Goal: Information Seeking & Learning: Learn about a topic

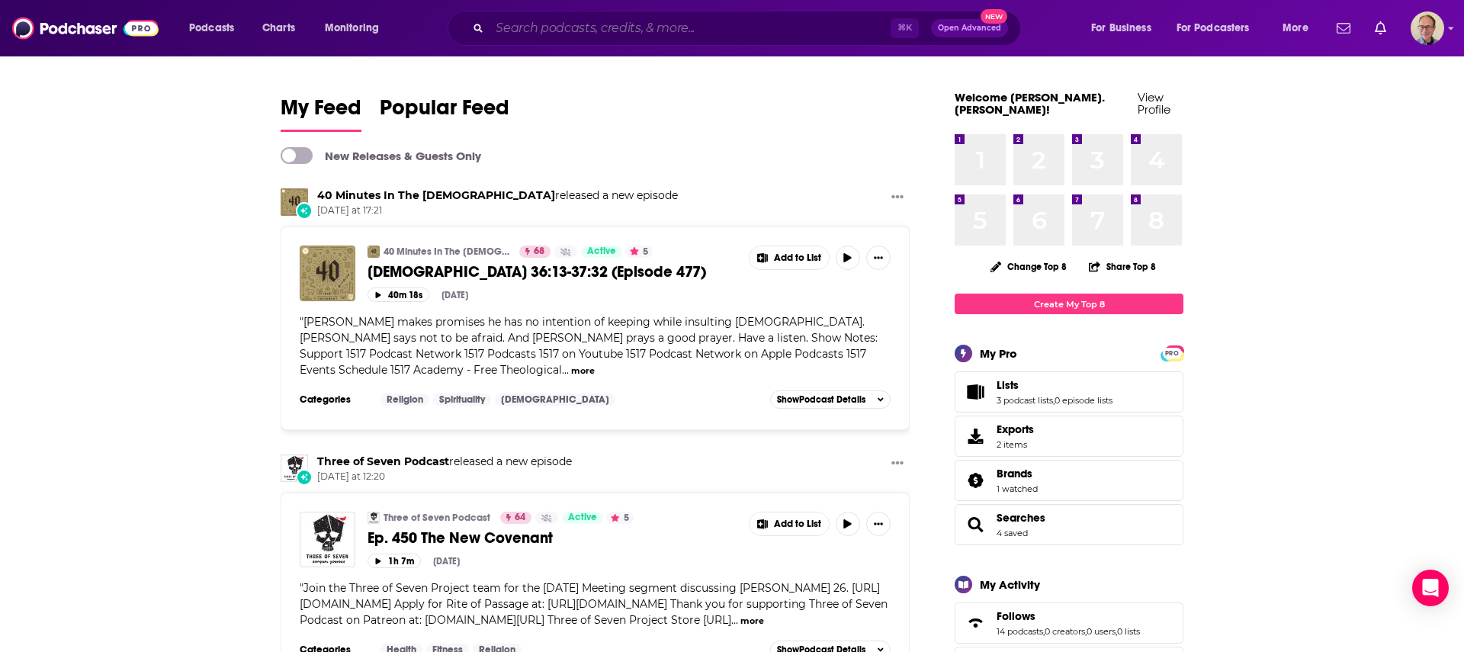
click at [577, 28] on input "Search podcasts, credits, & more..." at bounding box center [689, 28] width 401 height 24
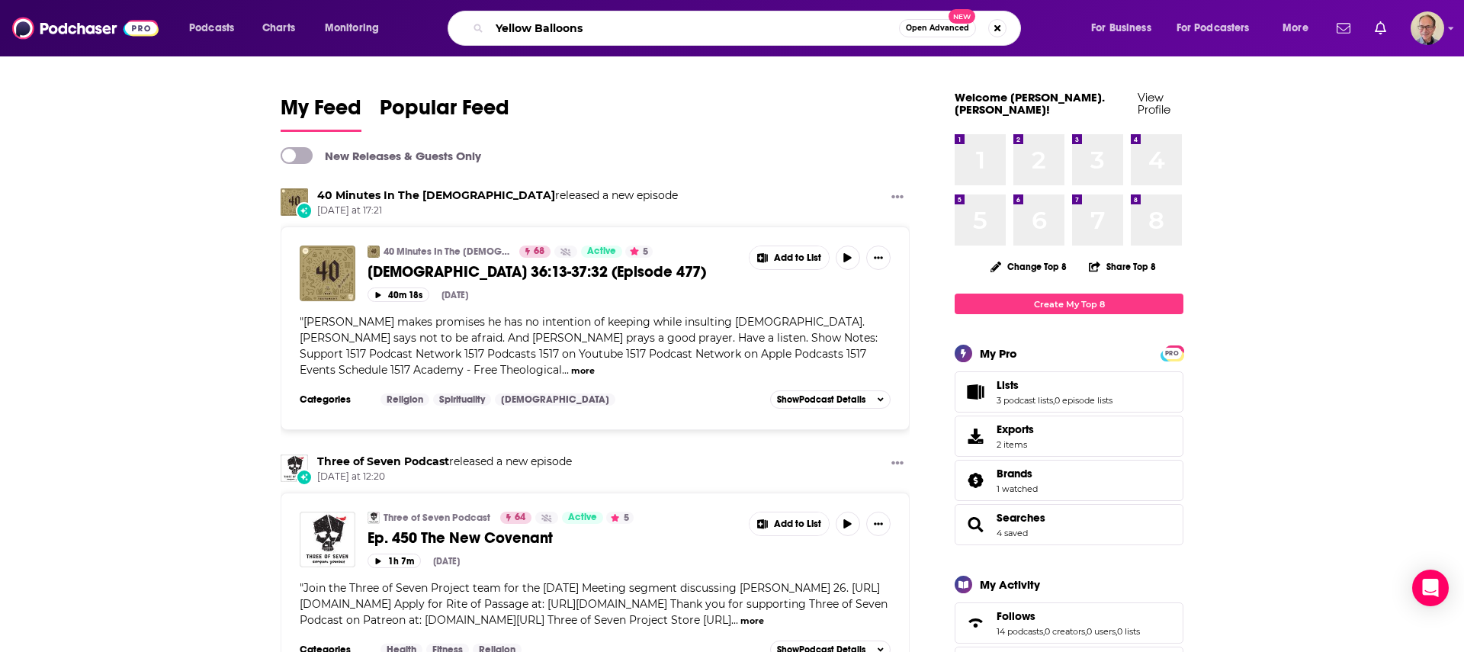
type input "Yellow Balloons"
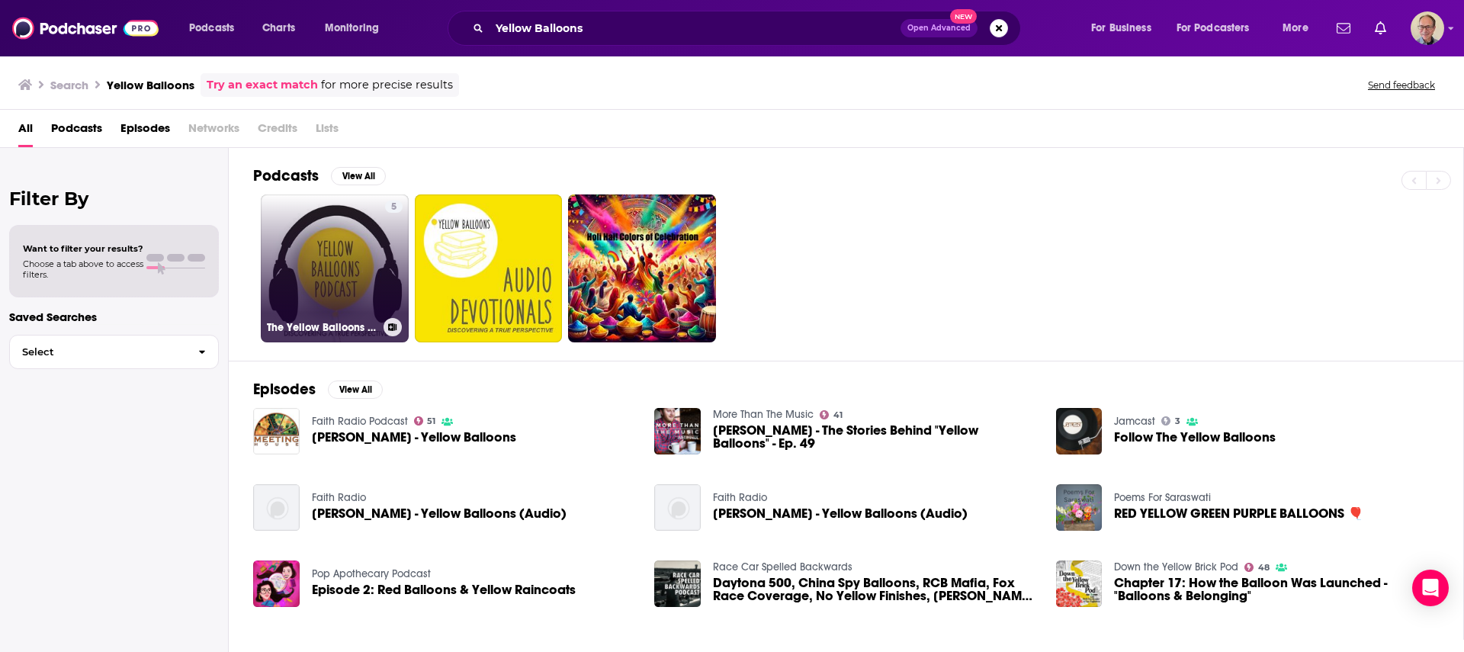
click at [325, 257] on link "5 The Yellow Balloons Podcast" at bounding box center [335, 268] width 148 height 148
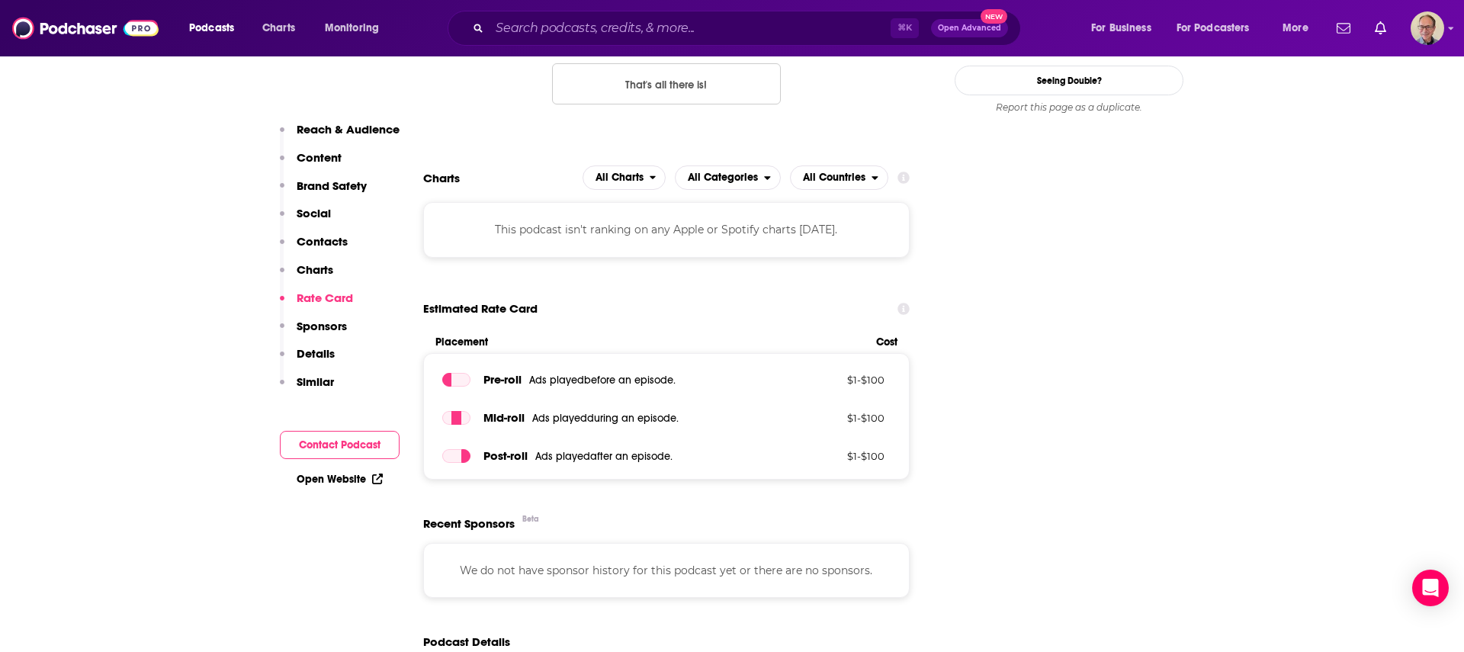
scroll to position [1537, 0]
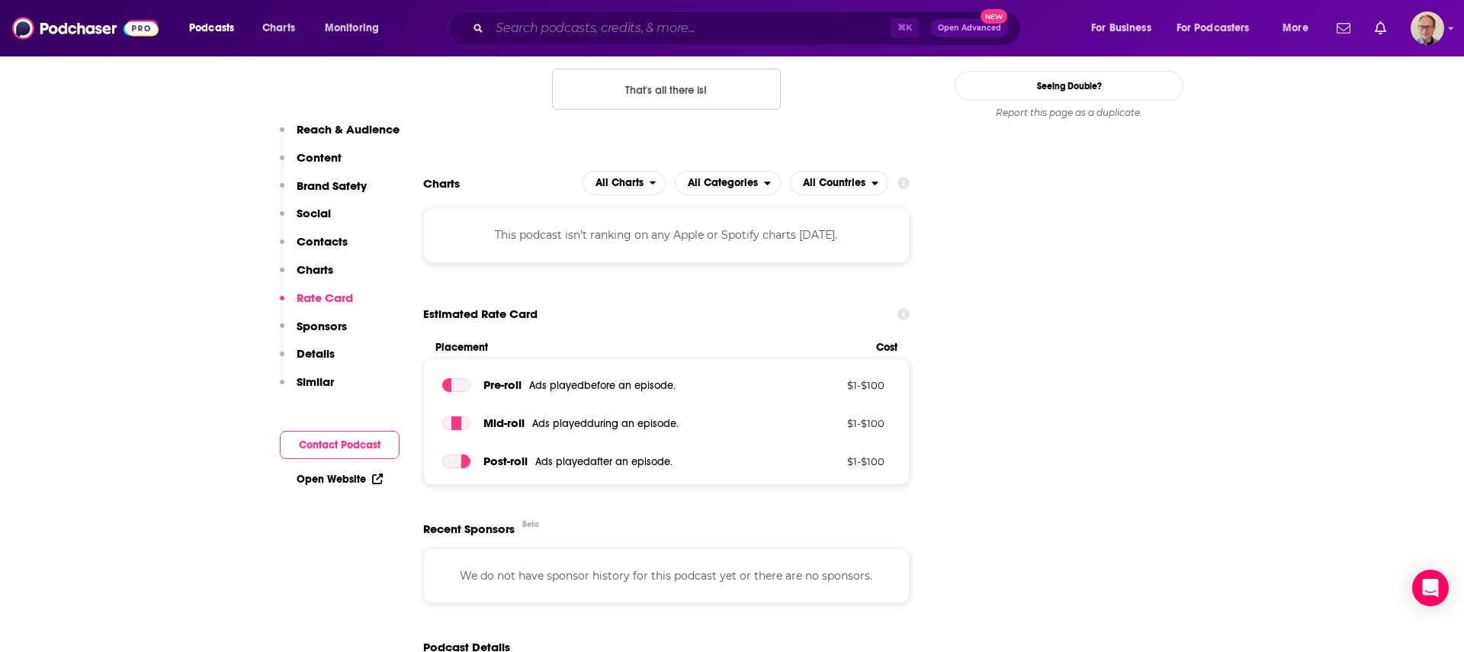
click at [585, 30] on input "Search podcasts, credits, & more..." at bounding box center [689, 28] width 401 height 24
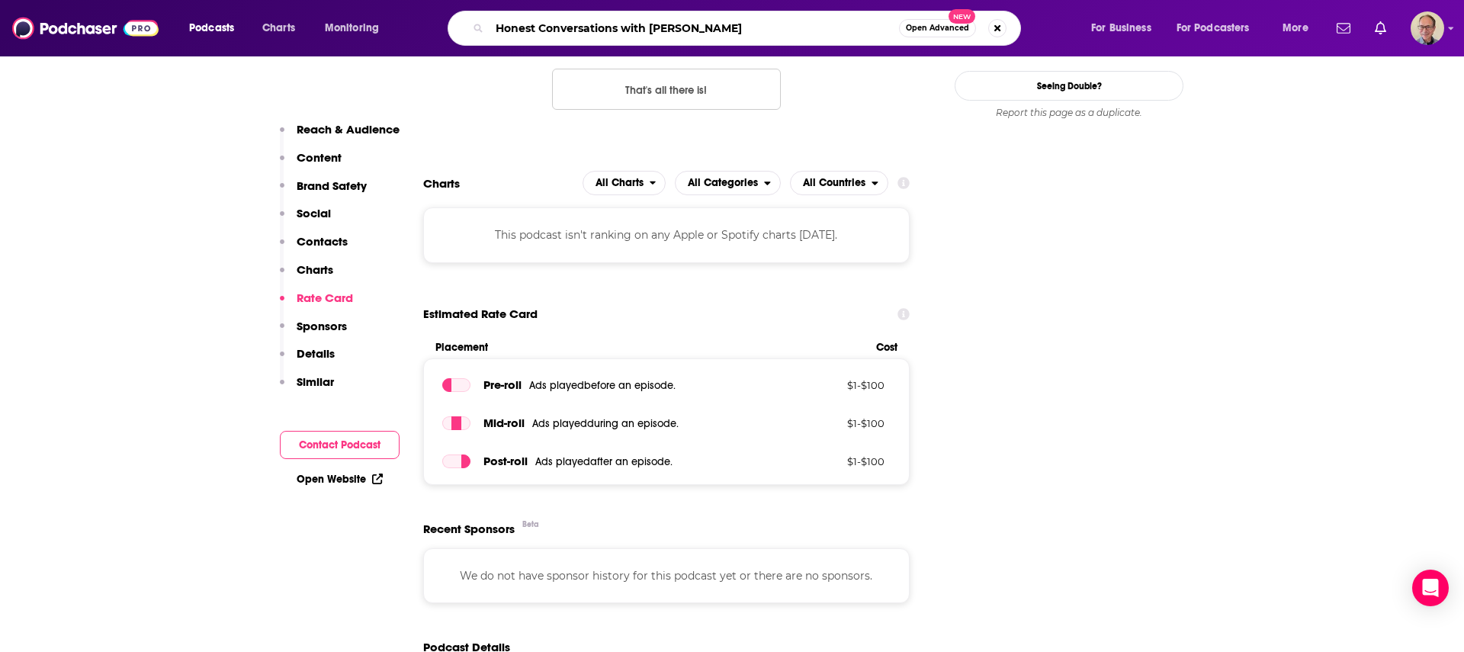
type input "Honest Conversations with [PERSON_NAME]"
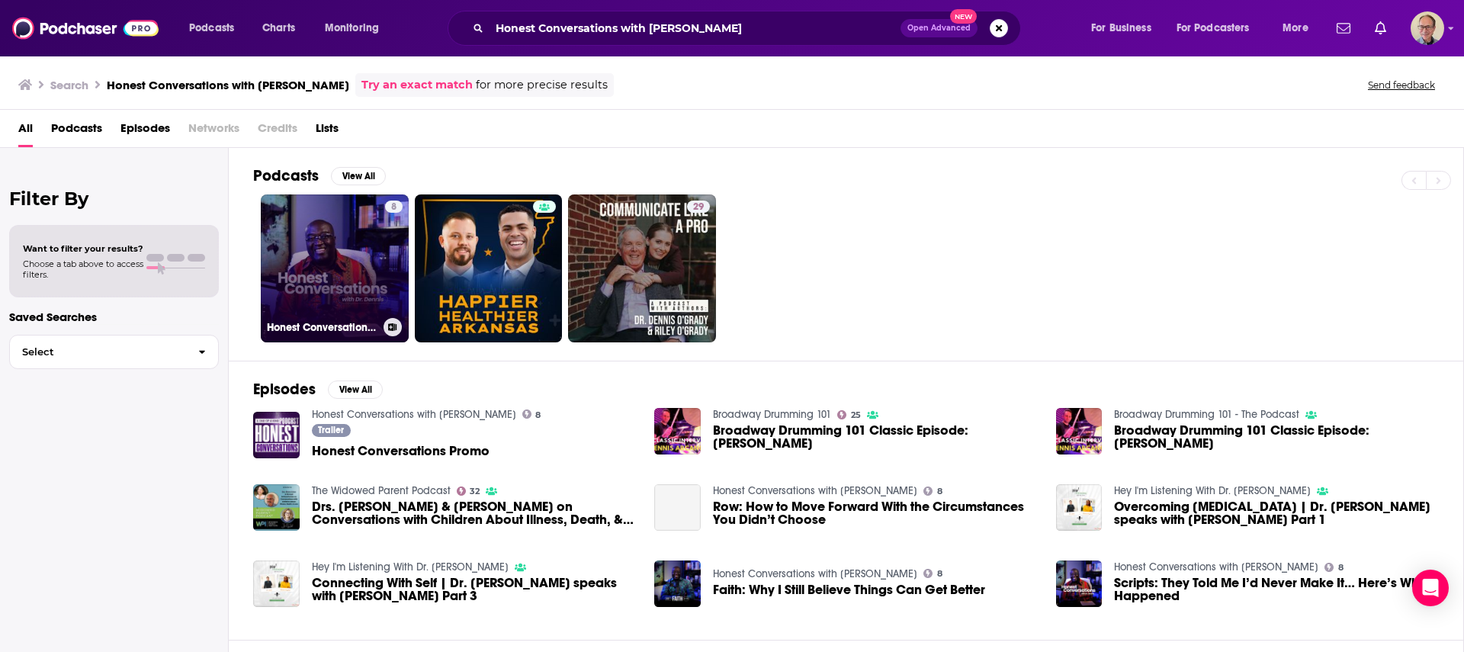
click at [348, 239] on link "8 Honest Conversations with [PERSON_NAME]" at bounding box center [335, 268] width 148 height 148
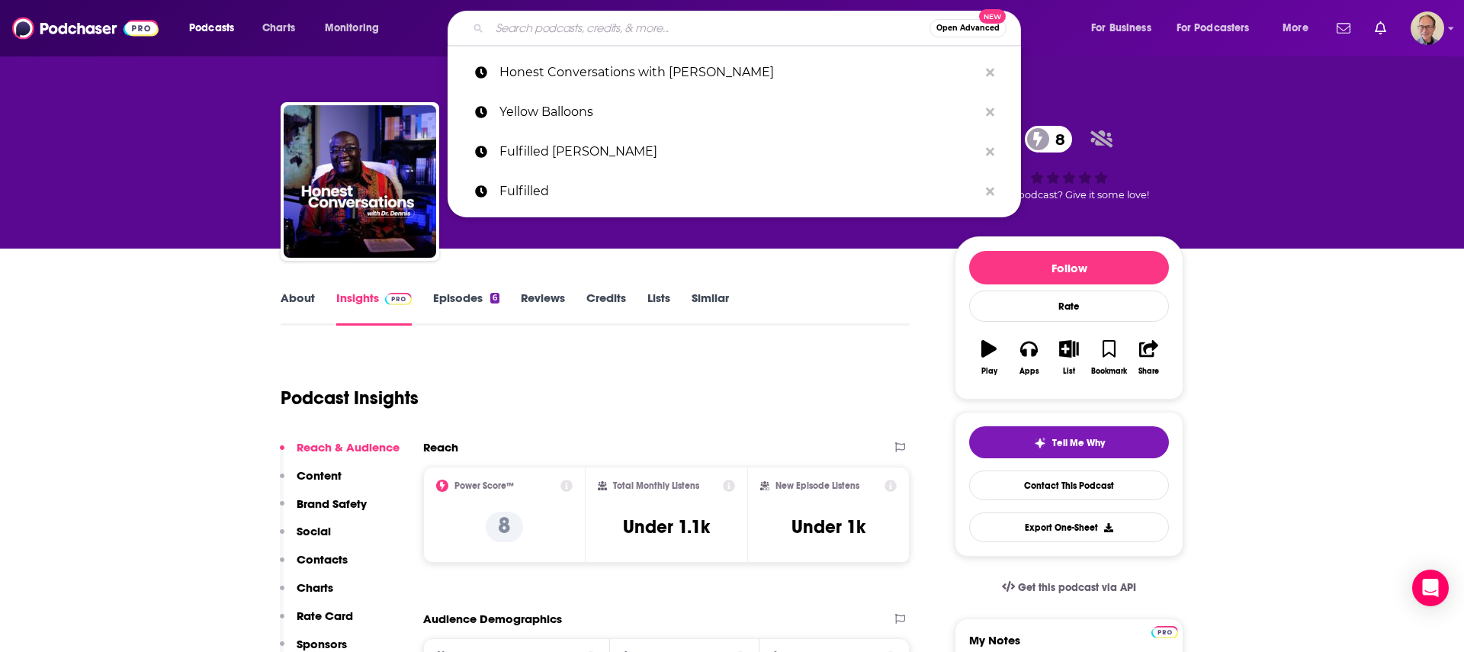
click at [592, 25] on input "Search podcasts, credits, & more..." at bounding box center [709, 28] width 440 height 24
click at [574, 114] on p "Yellow Balloons" at bounding box center [738, 112] width 479 height 40
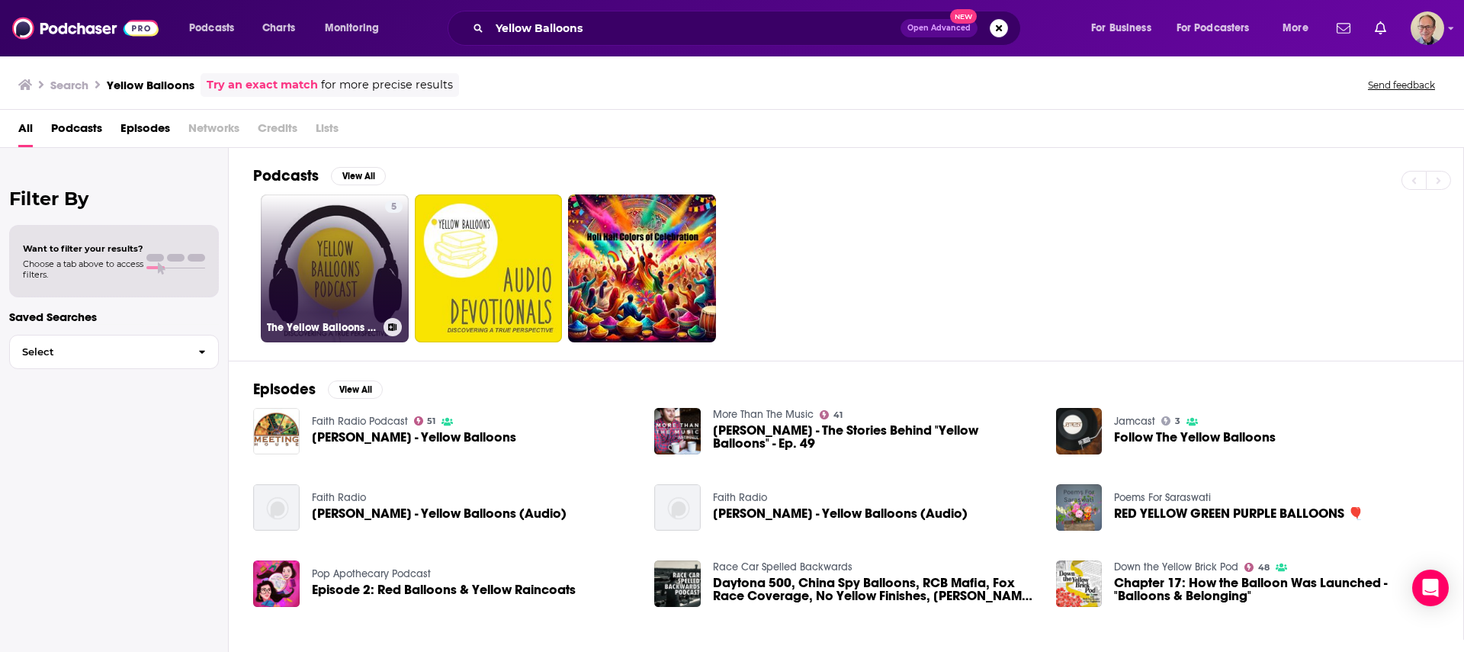
click at [340, 230] on link "5 The Yellow Balloons Podcast" at bounding box center [335, 268] width 148 height 148
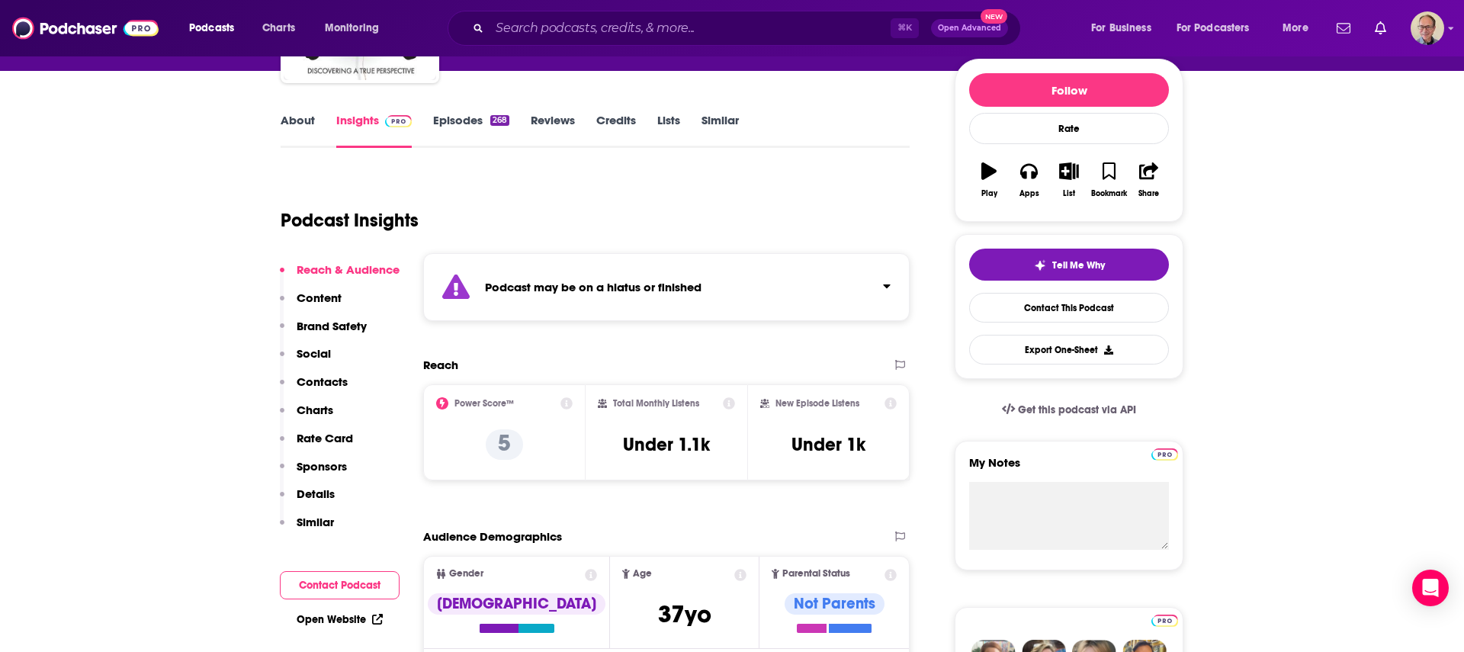
scroll to position [191, 0]
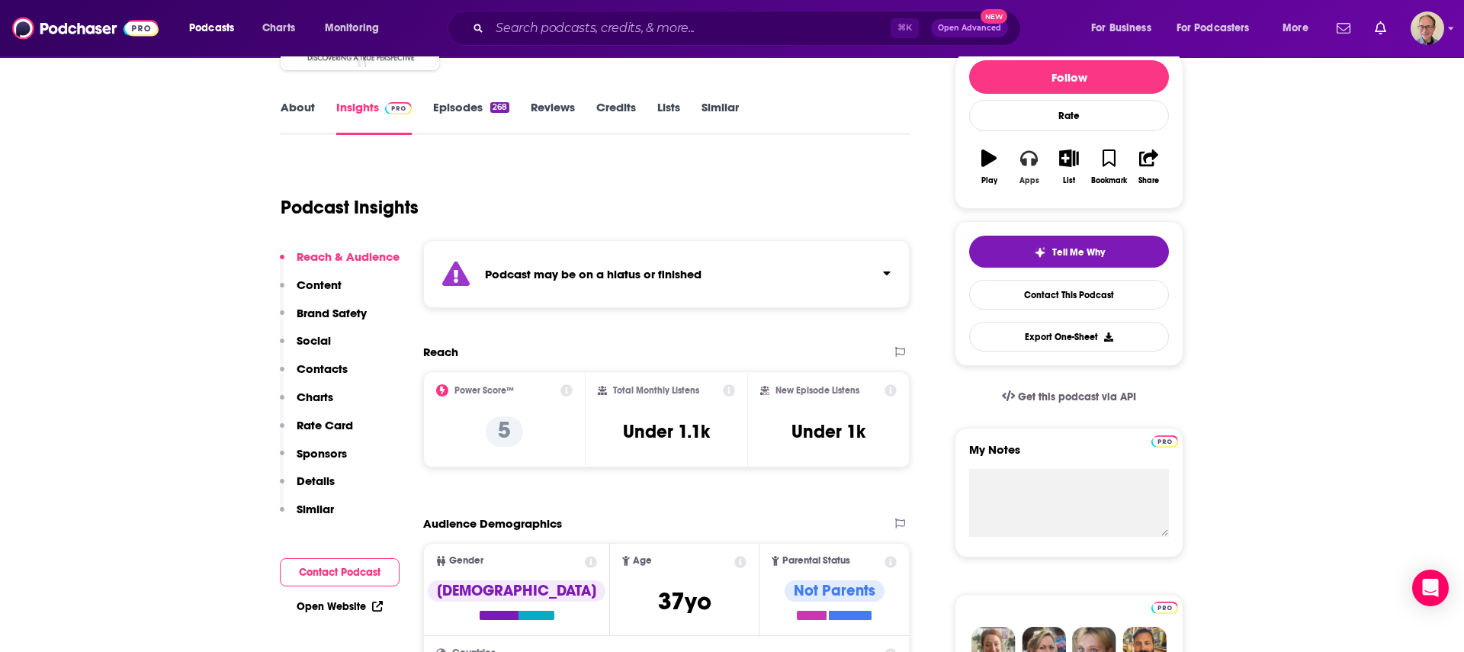
click at [1027, 162] on icon "button" at bounding box center [1028, 157] width 17 height 17
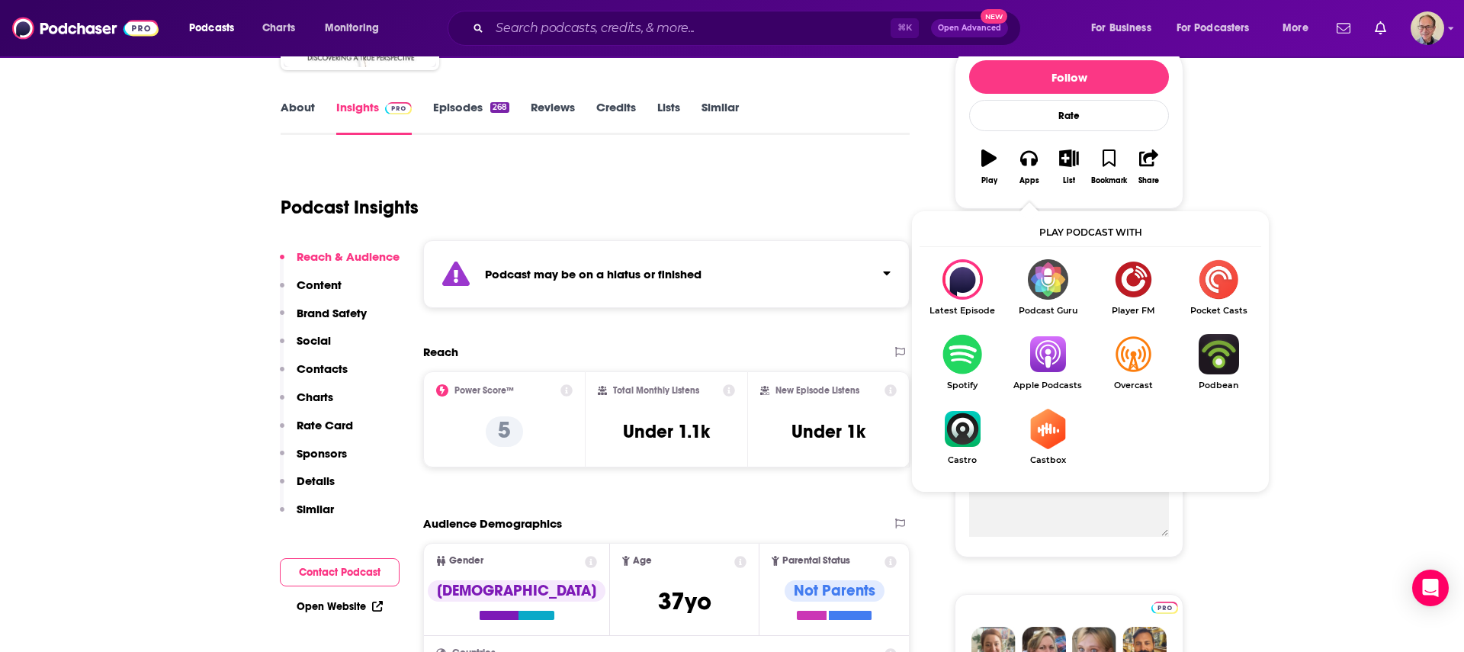
click at [1050, 353] on img "Show Listen On dropdown" at bounding box center [1047, 354] width 85 height 40
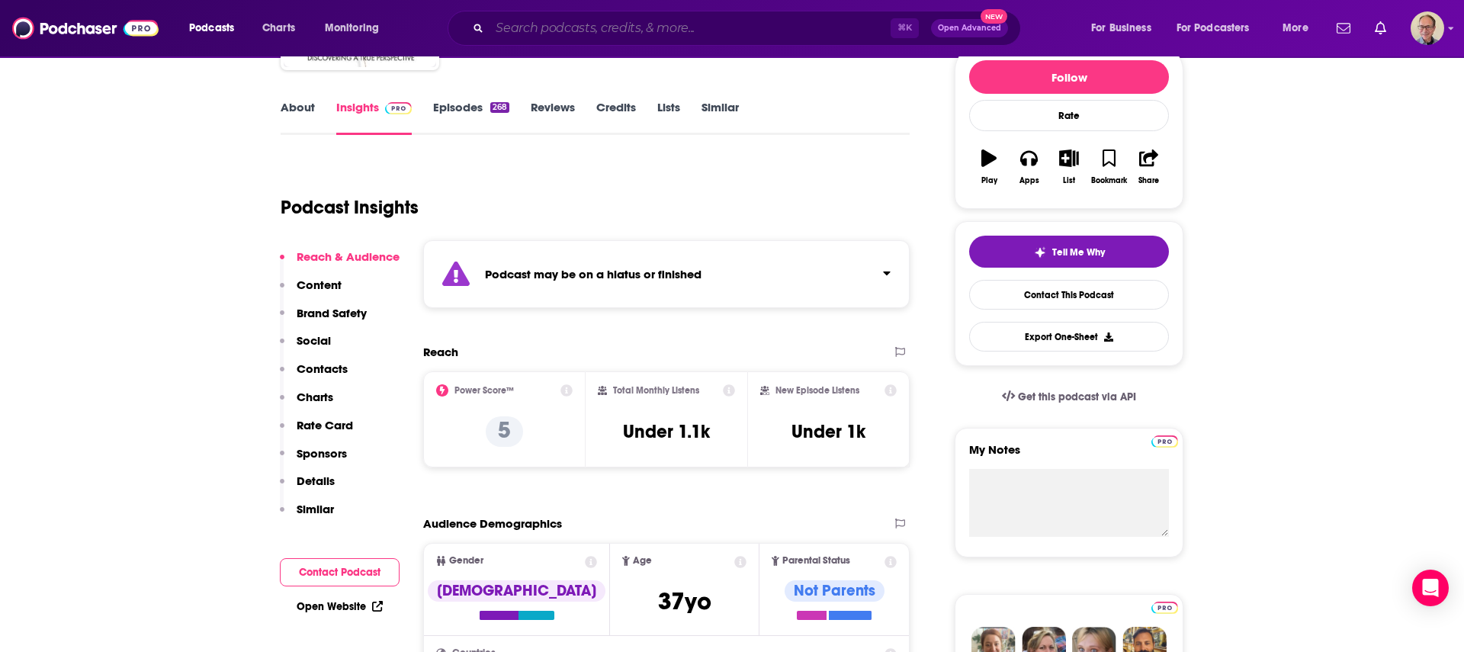
click at [588, 27] on input "Search podcasts, credits, & more..." at bounding box center [689, 28] width 401 height 24
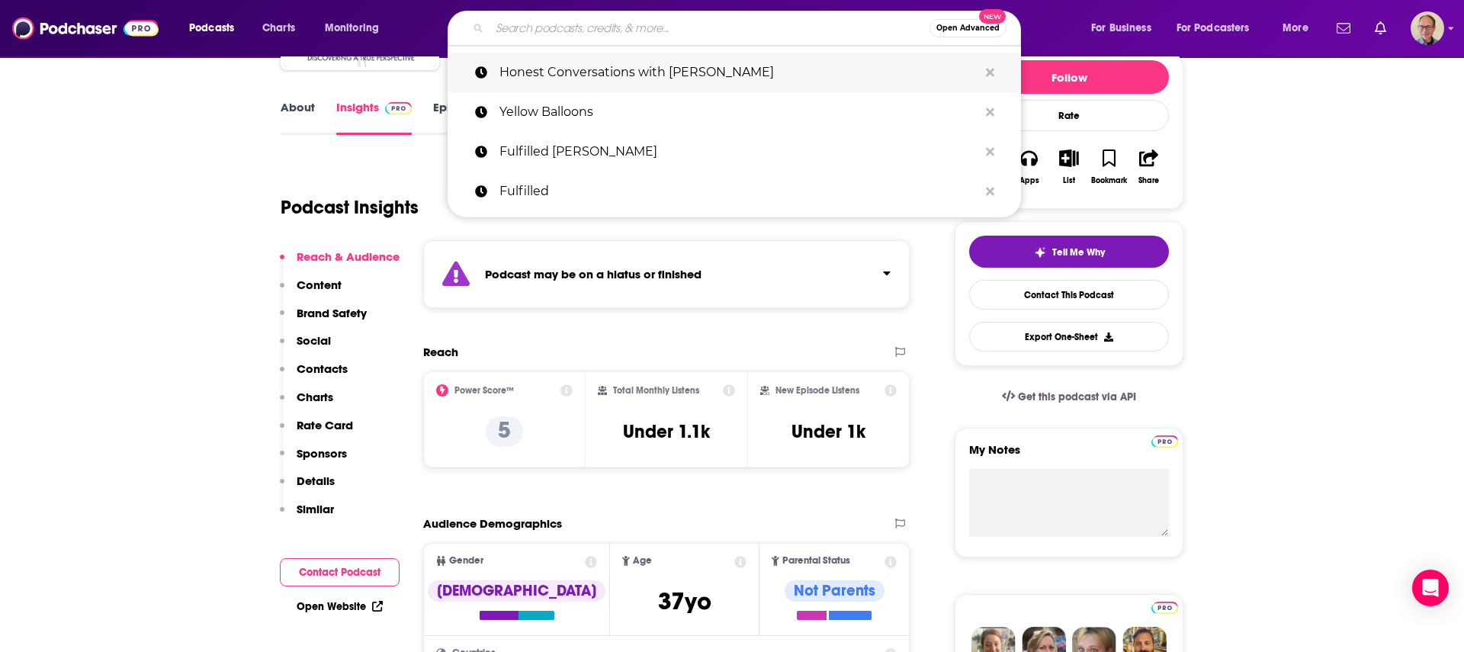
click at [614, 75] on p "Honest Conversations with [PERSON_NAME]" at bounding box center [738, 73] width 479 height 40
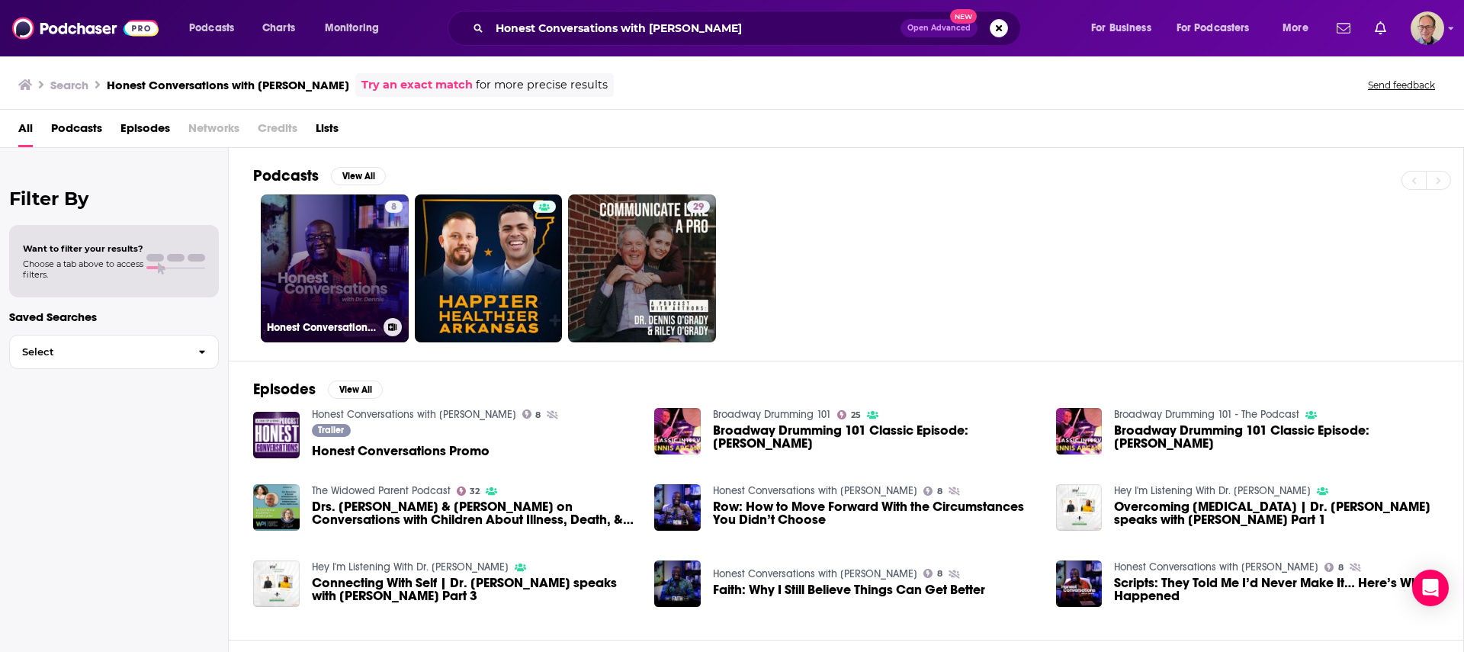
click at [357, 250] on link "8 Honest Conversations with [PERSON_NAME]" at bounding box center [335, 268] width 148 height 148
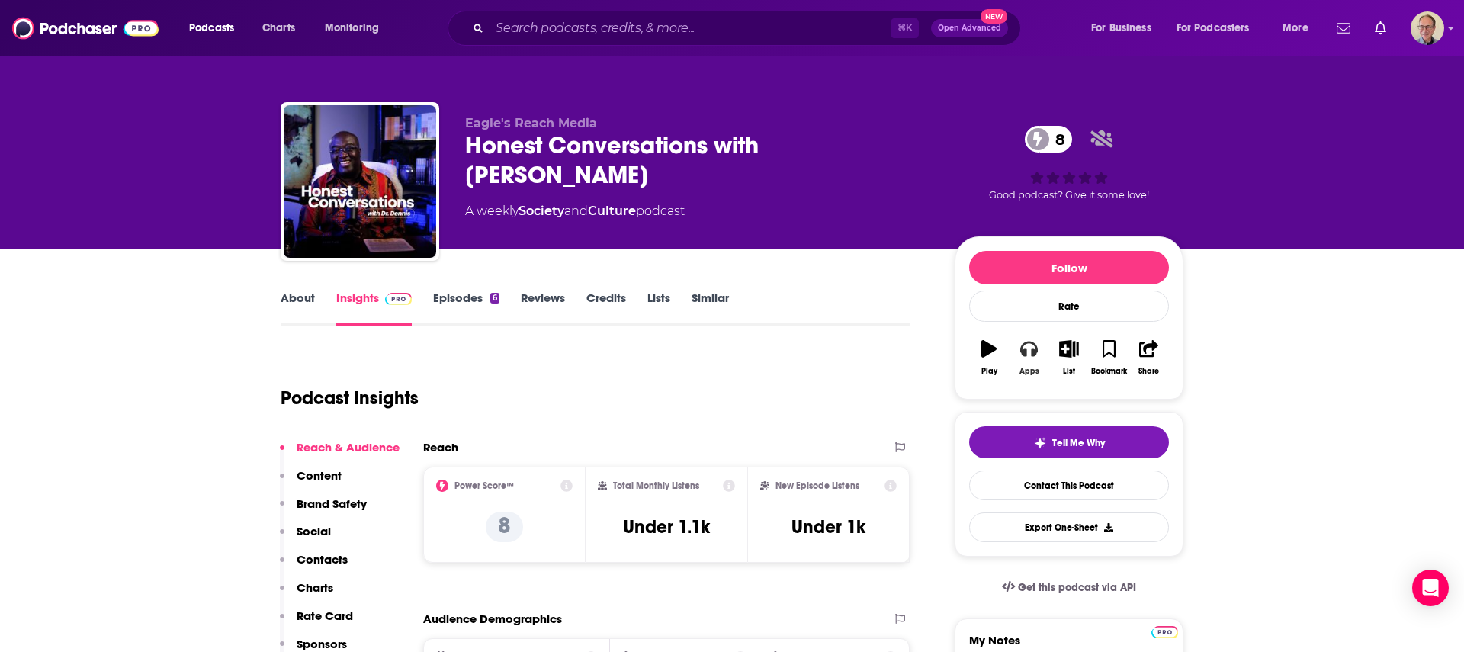
click at [1023, 354] on icon "button" at bounding box center [1028, 348] width 17 height 15
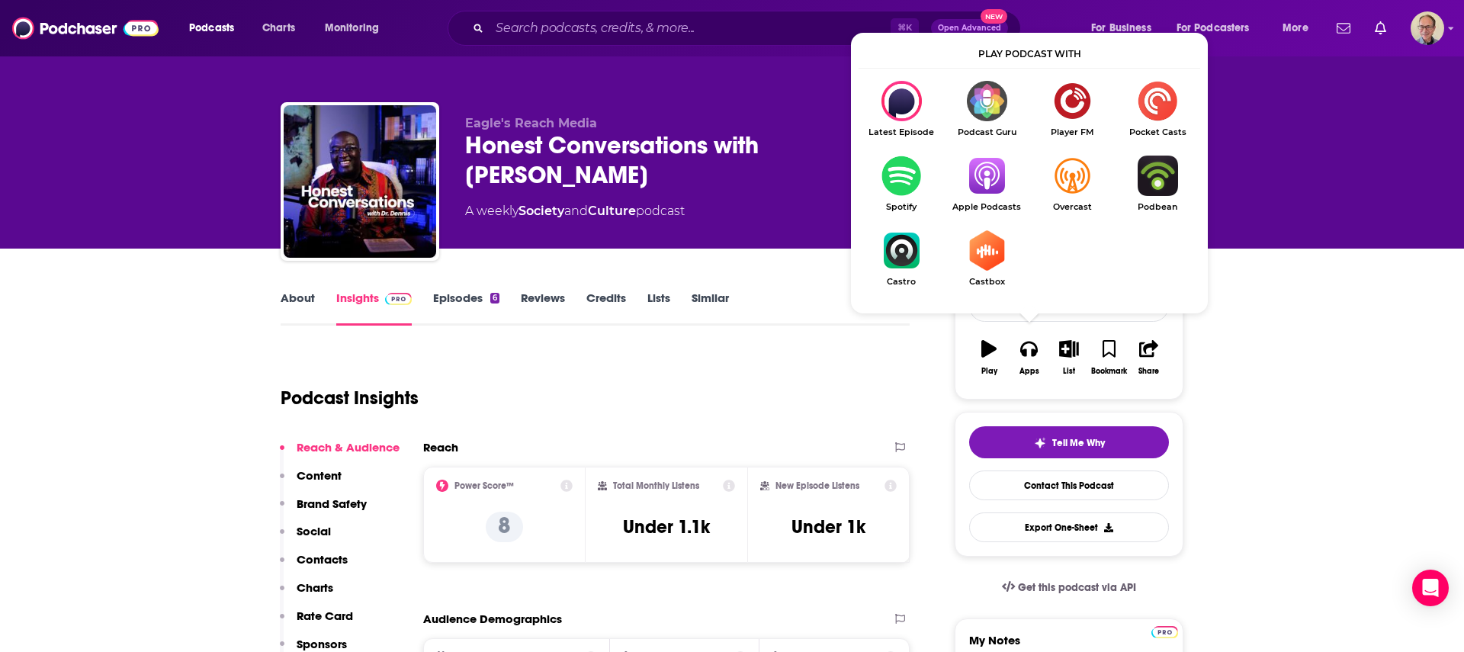
click at [979, 168] on img "Show Listen On dropdown" at bounding box center [986, 175] width 85 height 40
